Goal: Task Accomplishment & Management: Use online tool/utility

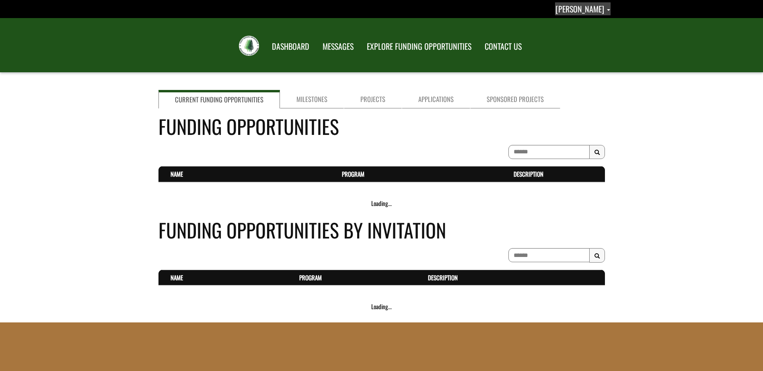
click at [597, 10] on span "[PERSON_NAME]" at bounding box center [579, 9] width 49 height 12
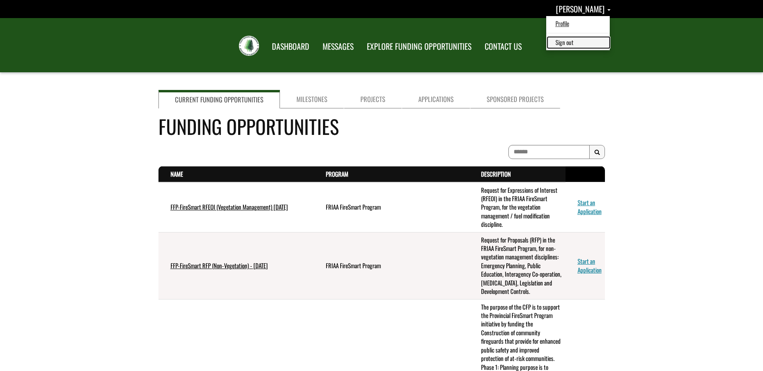
click at [583, 39] on link "Sign out" at bounding box center [578, 42] width 62 height 11
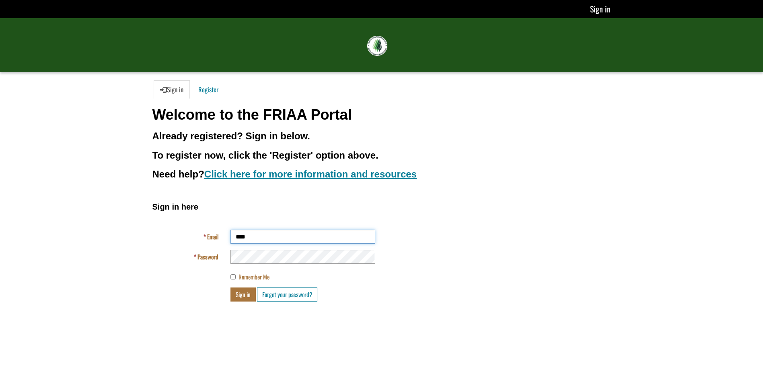
type input "**********"
click at [230, 288] on button "Sign in" at bounding box center [242, 295] width 25 height 14
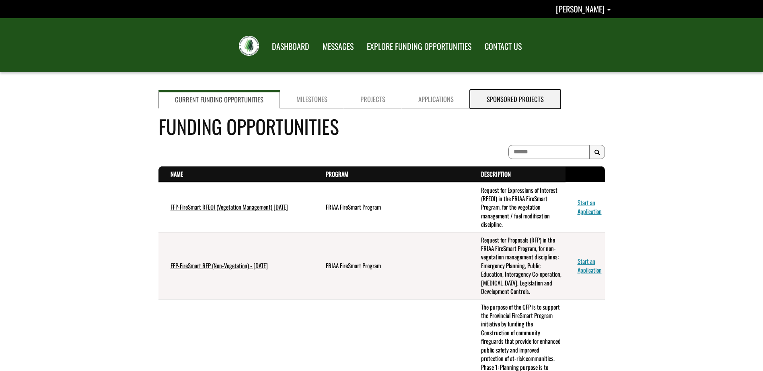
click at [515, 103] on link "Sponsored Projects" at bounding box center [515, 99] width 90 height 18
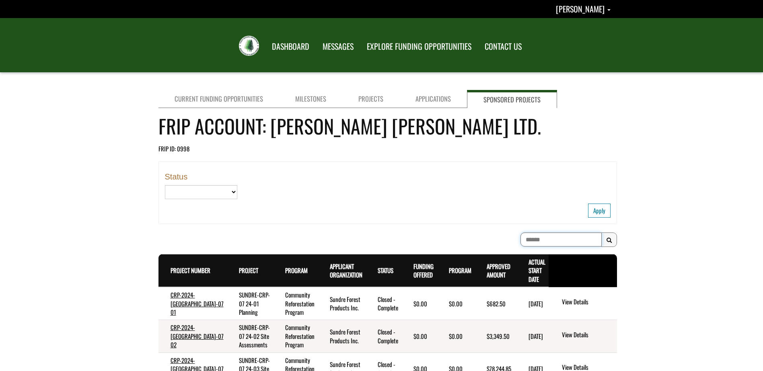
click at [524, 242] on input at bounding box center [560, 240] width 81 height 14
click at [521, 239] on input at bounding box center [560, 240] width 81 height 14
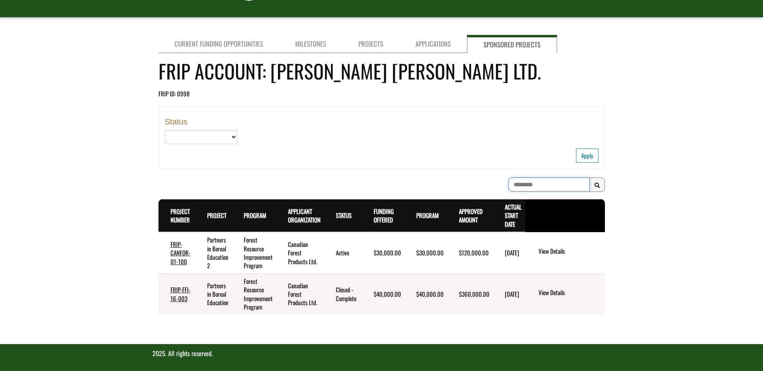
scroll to position [57, 0]
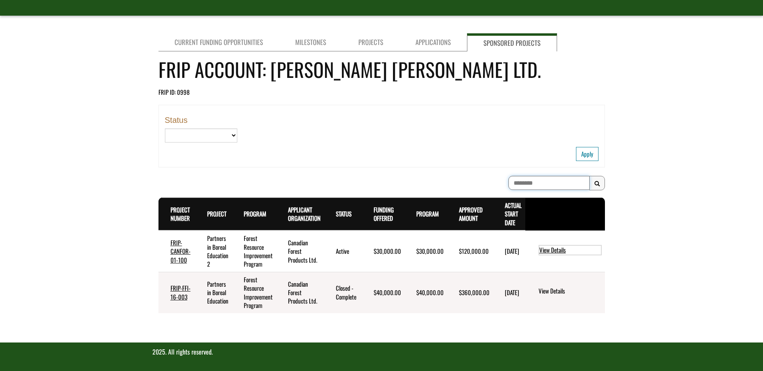
type input "********"
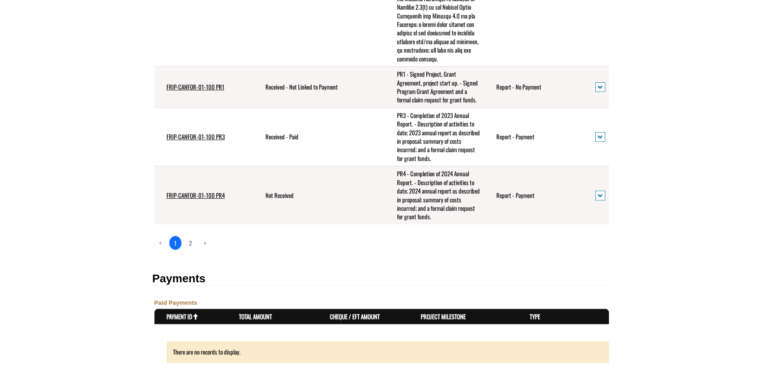
scroll to position [563, 0]
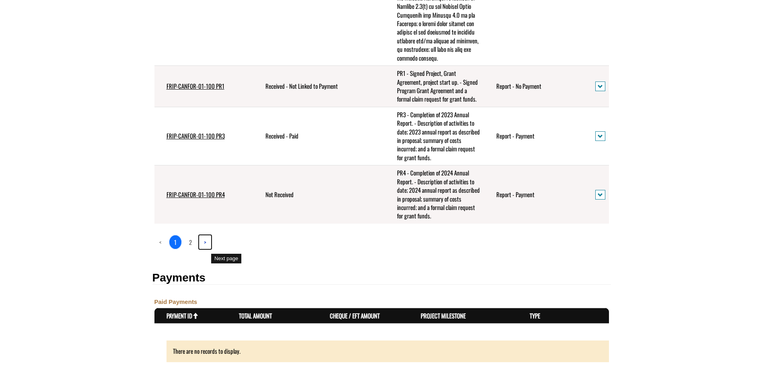
click at [203, 249] on link ">" at bounding box center [205, 243] width 12 height 14
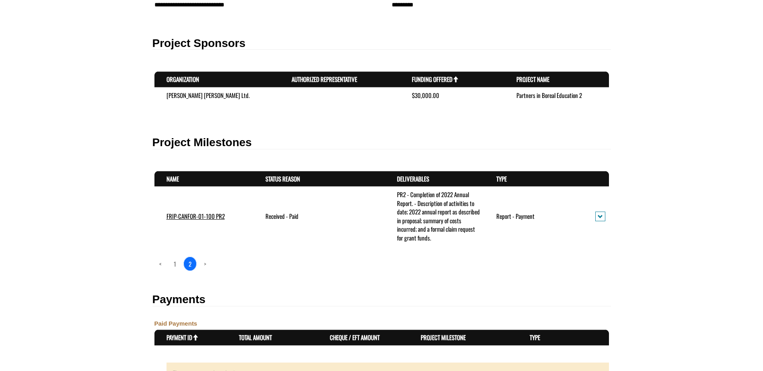
scroll to position [140, 0]
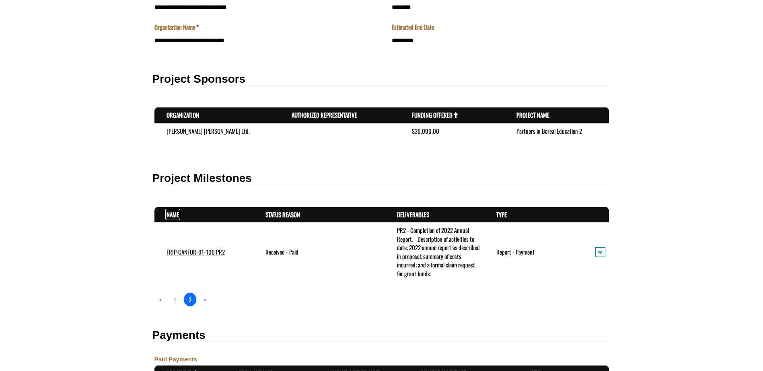
click at [172, 214] on link "Name . sort descending" at bounding box center [172, 214] width 12 height 9
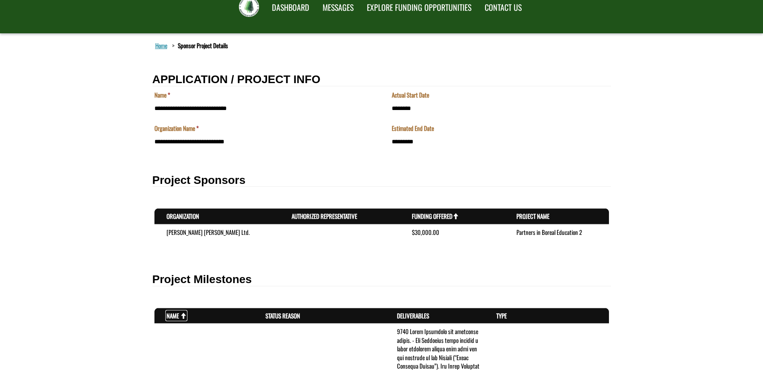
scroll to position [0, 0]
